Goal: Navigation & Orientation: Find specific page/section

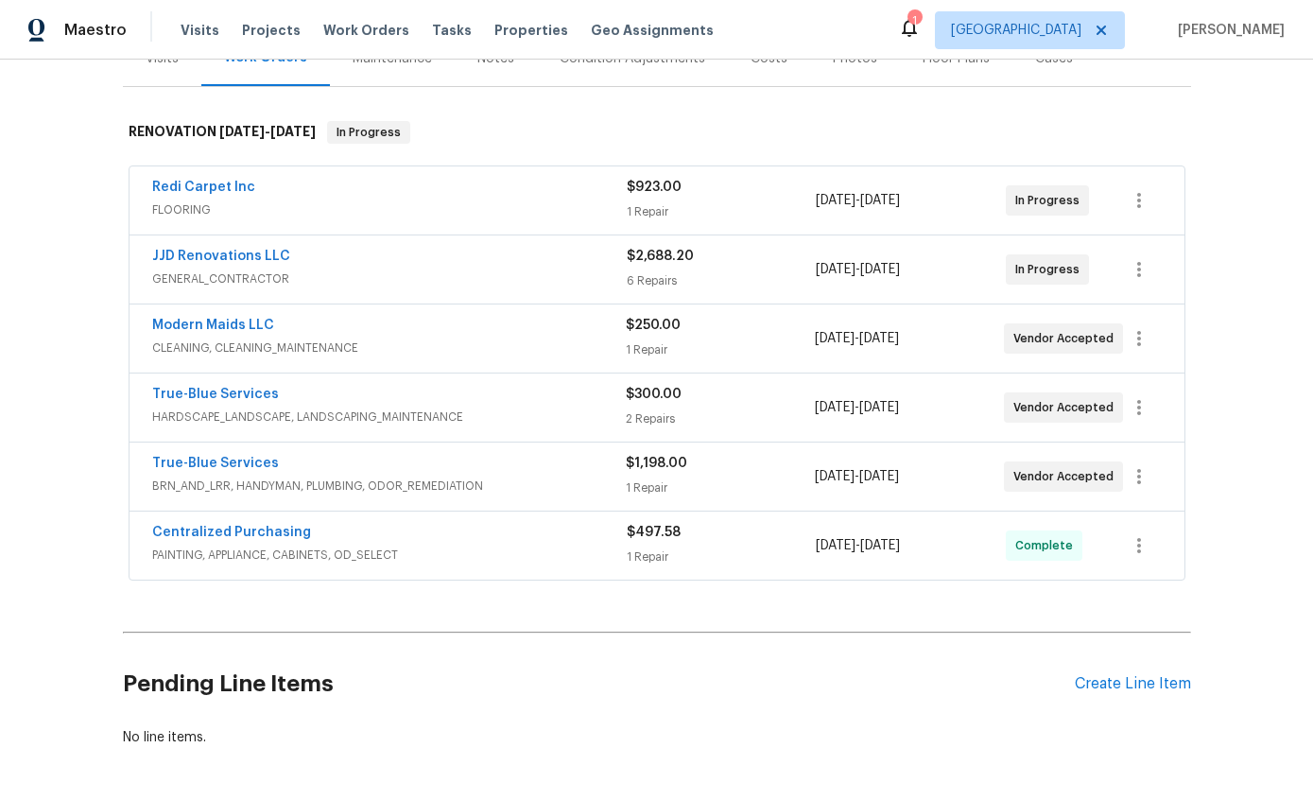
scroll to position [255, 0]
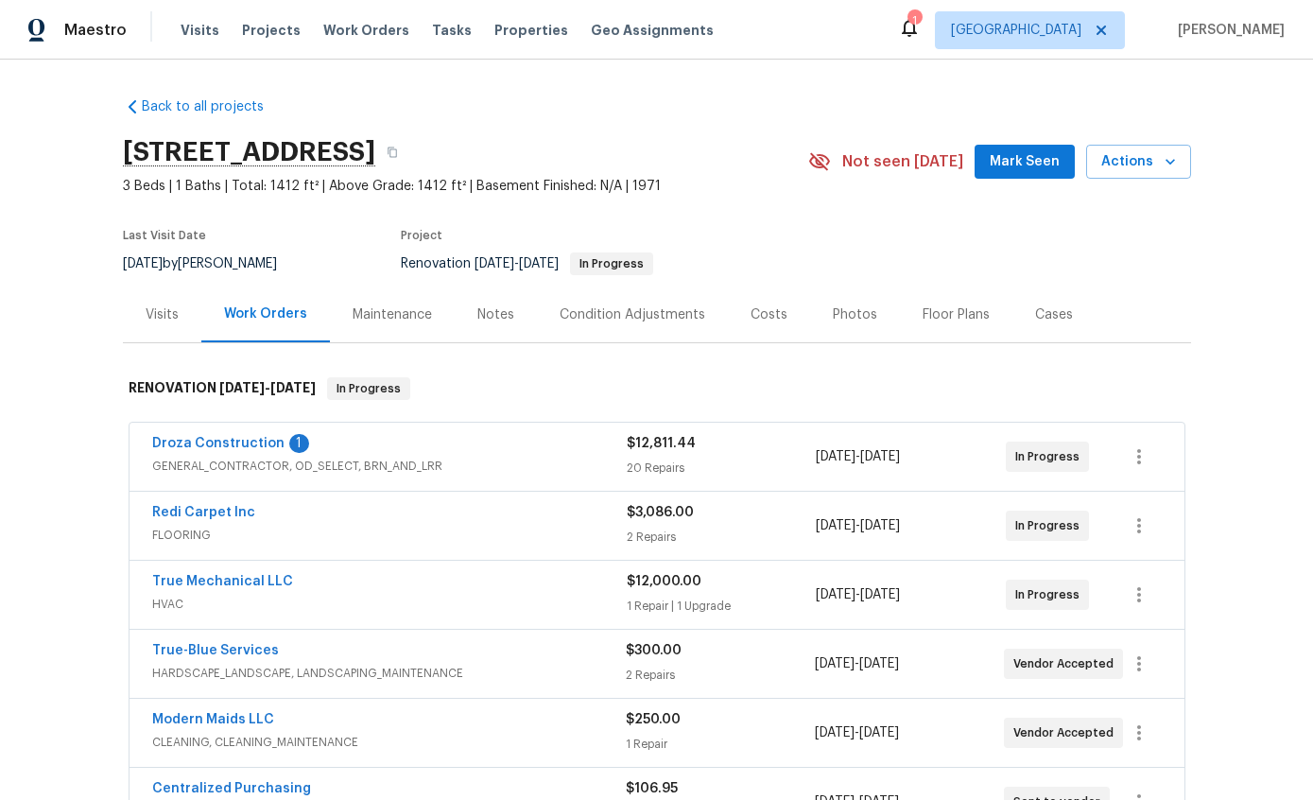
click at [207, 448] on link "Droza Construction" at bounding box center [218, 443] width 132 height 13
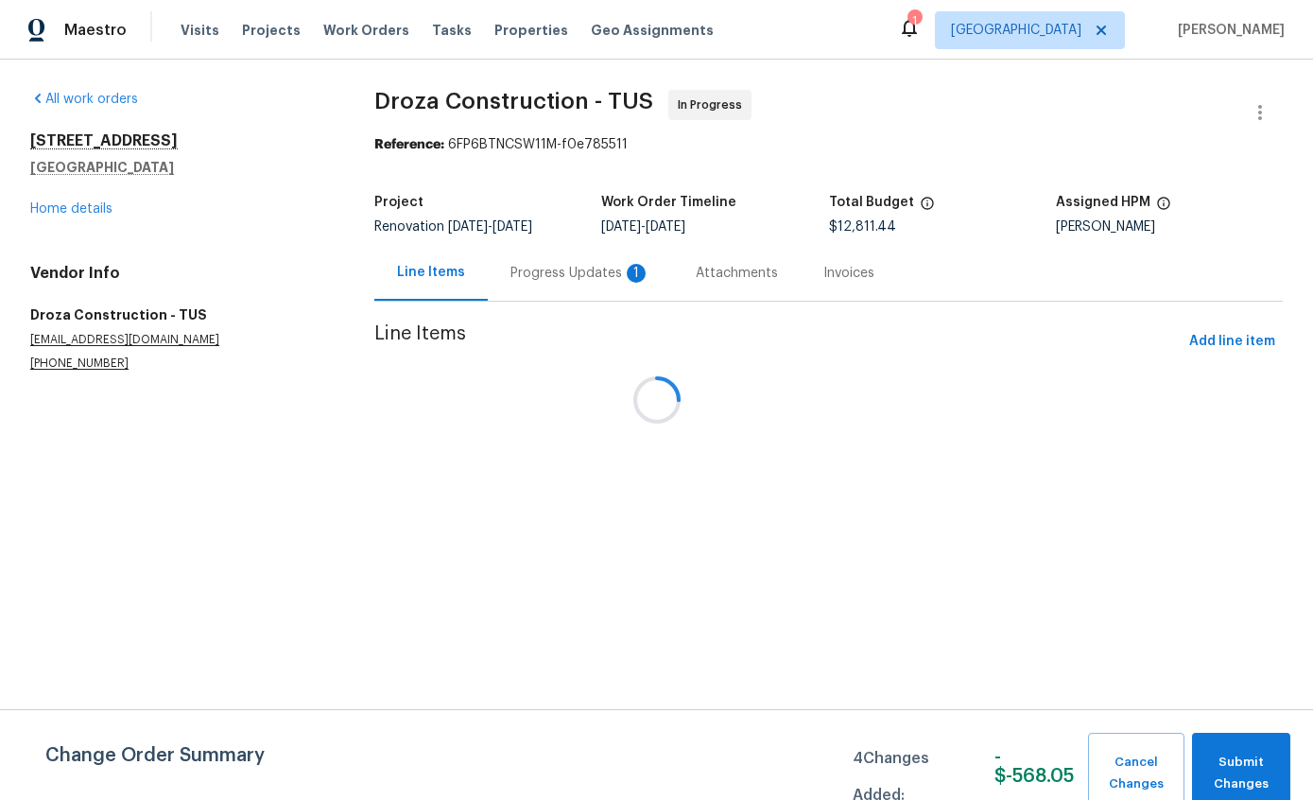
click at [696, 279] on div "Attachments" at bounding box center [737, 273] width 82 height 19
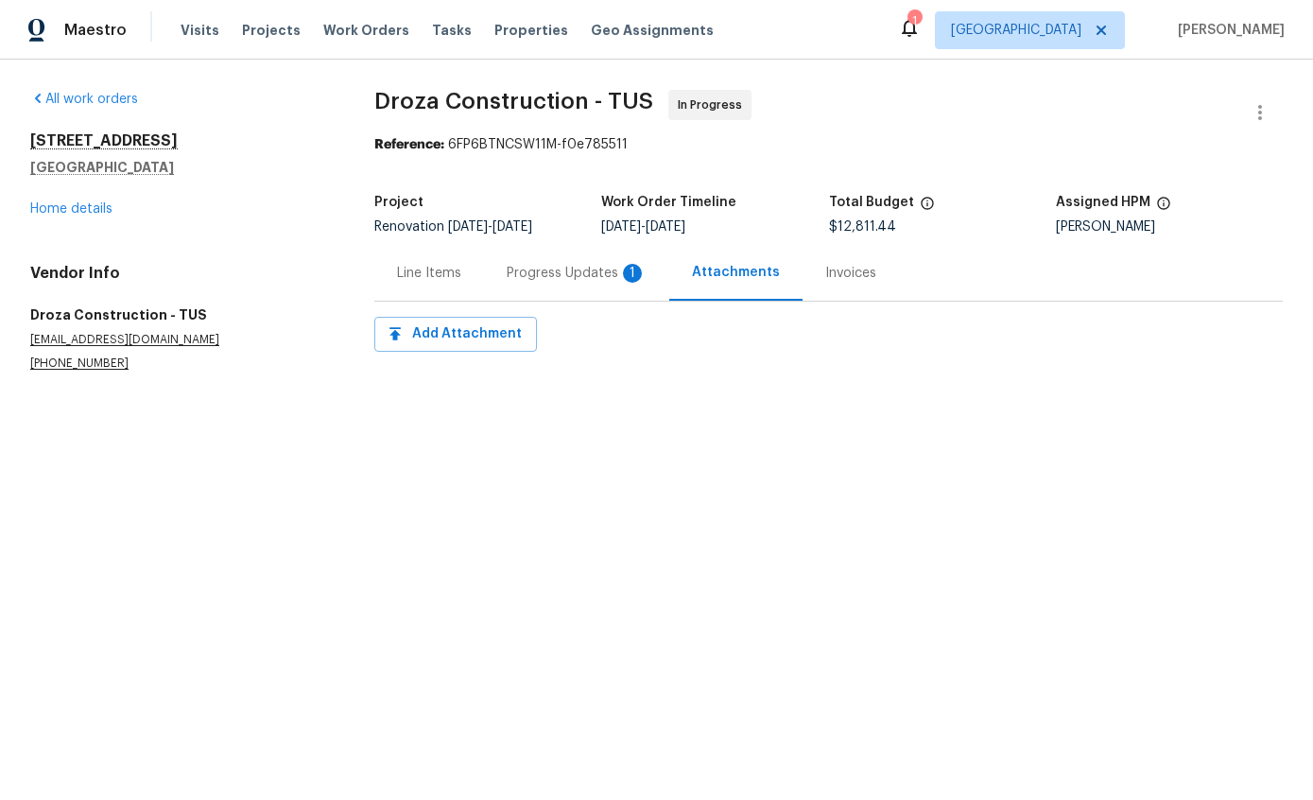
click at [555, 267] on div "Progress Updates 1" at bounding box center [577, 273] width 140 height 19
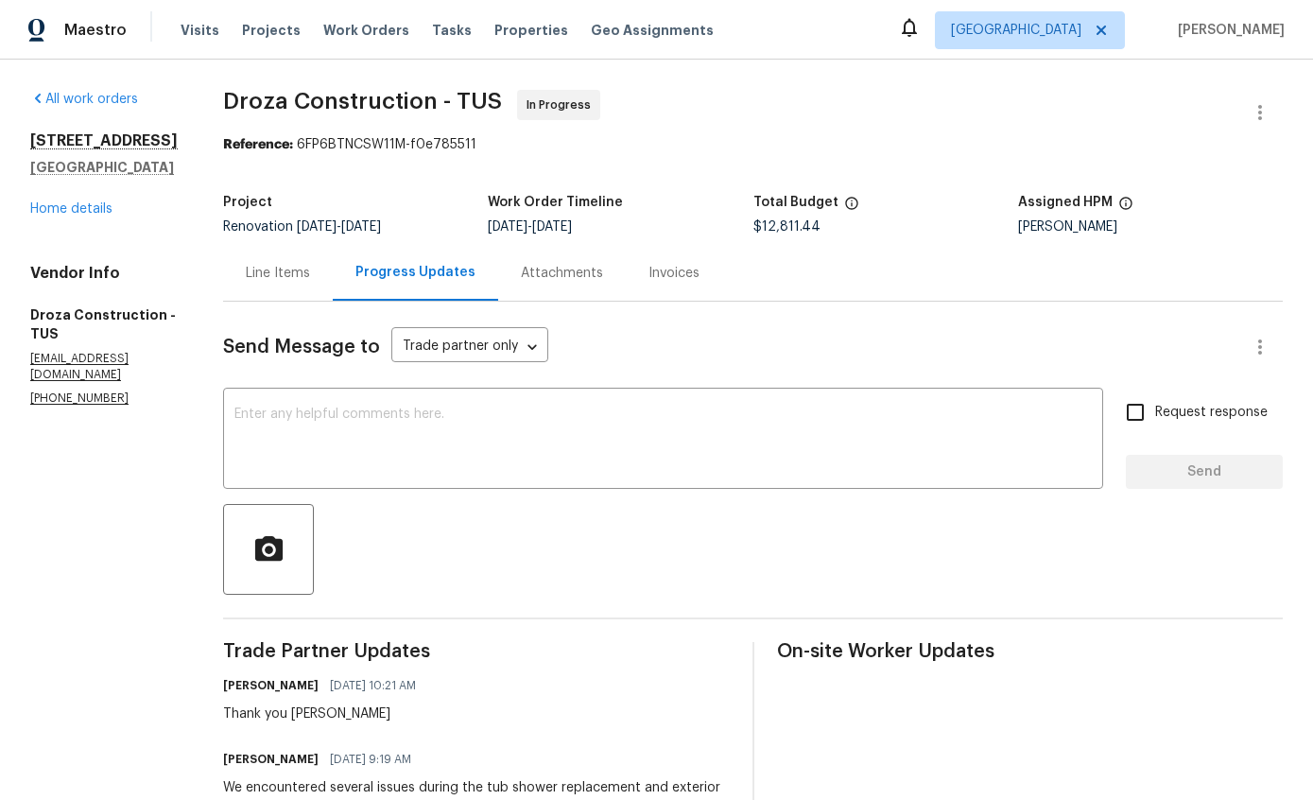
click at [93, 215] on link "Home details" at bounding box center [71, 208] width 82 height 13
